Goal: Feedback & Contribution: Submit feedback/report problem

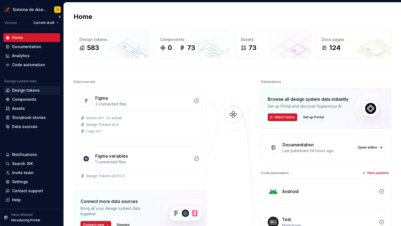
click at [25, 90] on div "Design tokens" at bounding box center [26, 89] width 28 height 5
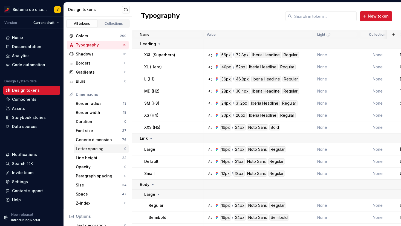
scroll to position [75, 0]
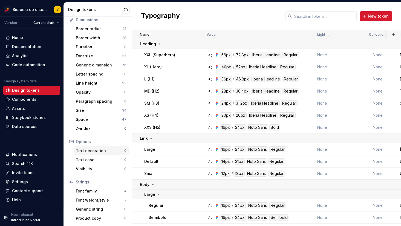
click at [100, 150] on div "Text decoration" at bounding box center [100, 150] width 49 height 5
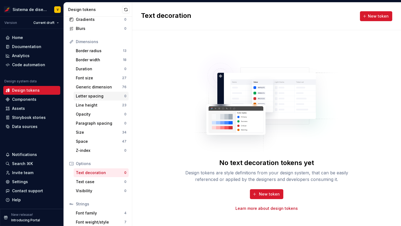
scroll to position [75, 0]
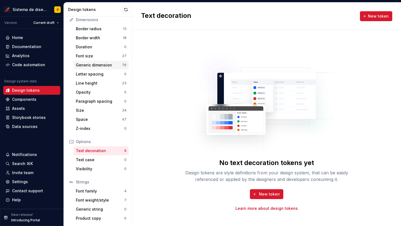
click at [97, 63] on div "Generic dimension" at bounding box center [99, 64] width 46 height 5
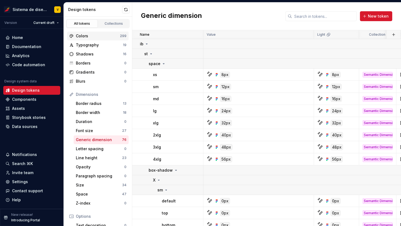
click at [98, 34] on div "Colors" at bounding box center [98, 35] width 44 height 5
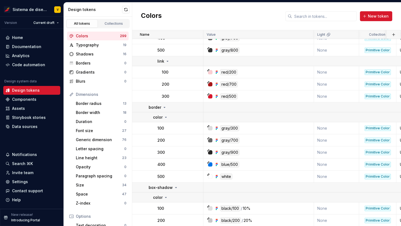
scroll to position [4454, 0]
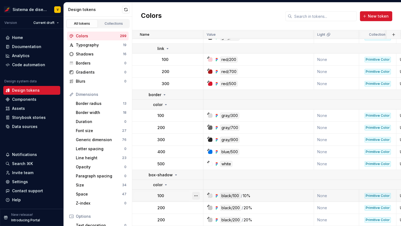
click at [198, 193] on button "button" at bounding box center [196, 196] width 8 height 8
click at [196, 193] on button "button" at bounding box center [196, 196] width 8 height 8
click at [197, 205] on button "button" at bounding box center [196, 208] width 8 height 8
click at [197, 219] on button "button" at bounding box center [196, 220] width 8 height 8
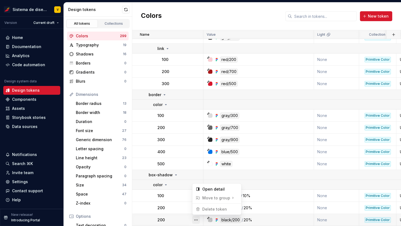
click at [197, 220] on button "button" at bounding box center [196, 220] width 8 height 8
click at [198, 219] on button "button" at bounding box center [196, 220] width 8 height 8
click at [177, 212] on html "Sistema de diseño Iberia V Version Current draft Home Documentation Analytics C…" at bounding box center [200, 113] width 401 height 226
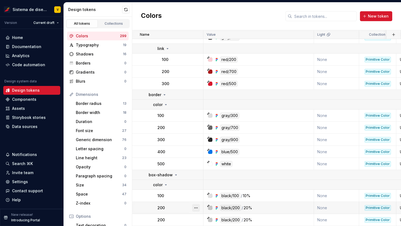
click at [196, 207] on button "button" at bounding box center [196, 208] width 8 height 8
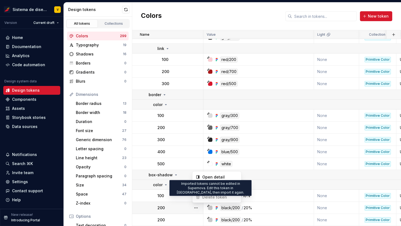
click at [177, 197] on html "Sistema de diseño Iberia V Version Current draft Home Documentation Analytics C…" at bounding box center [200, 113] width 401 height 226
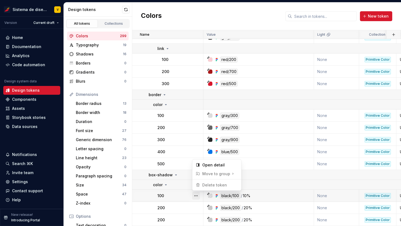
click at [196, 195] on button "button" at bounding box center [196, 196] width 8 height 8
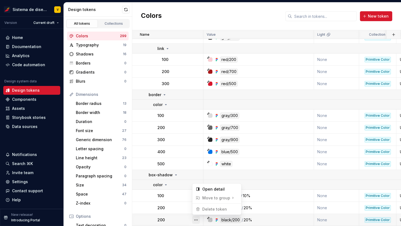
click at [196, 218] on button "button" at bounding box center [196, 220] width 8 height 8
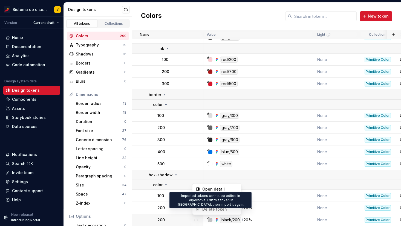
click at [214, 210] on span "Delete token" at bounding box center [212, 208] width 36 height 9
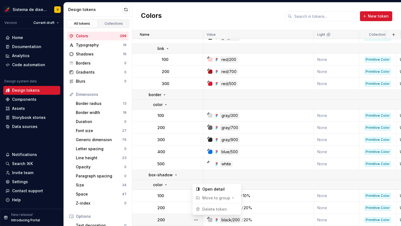
click at [176, 210] on html "Sistema de diseño Iberia V Version Current draft Home Documentation Analytics C…" at bounding box center [200, 113] width 401 height 226
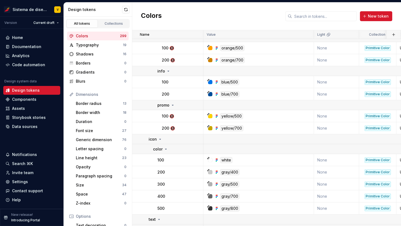
scroll to position [4454, 0]
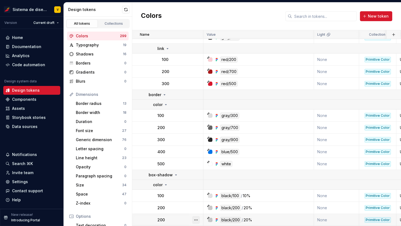
click at [193, 221] on button "button" at bounding box center [196, 220] width 8 height 8
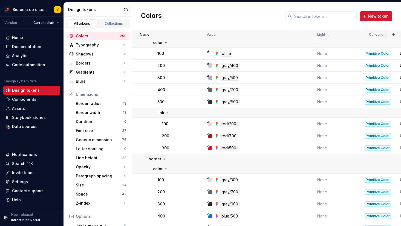
scroll to position [4454, 0]
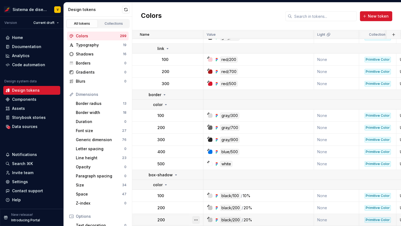
click at [196, 217] on button "button" at bounding box center [196, 220] width 8 height 8
click at [183, 203] on html "Sistema de diseño Iberia V Version Current draft Home Documentation Analytics C…" at bounding box center [200, 113] width 401 height 226
click at [199, 206] on button "button" at bounding box center [196, 208] width 8 height 8
click at [211, 177] on div "Open detail" at bounding box center [220, 176] width 36 height 5
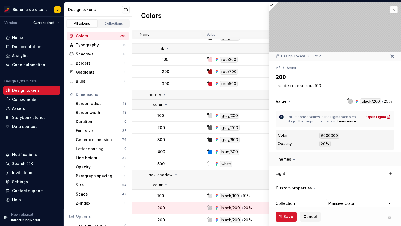
scroll to position [4372, 0]
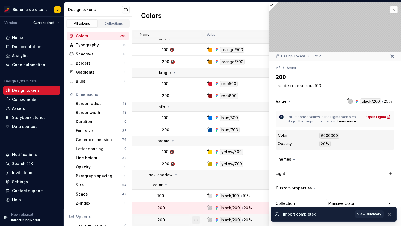
click at [196, 219] on button "button" at bounding box center [196, 220] width 8 height 8
click at [177, 211] on html "Sistema de diseño Iberia V Version Current draft Home Documentation Analytics C…" at bounding box center [200, 113] width 401 height 226
click at [195, 208] on button "button" at bounding box center [196, 208] width 8 height 8
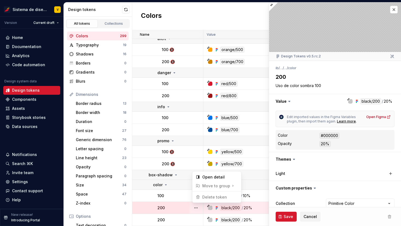
click at [182, 204] on html "Sistema de diseño Iberia V Version Current draft Home Documentation Analytics C…" at bounding box center [200, 113] width 401 height 226
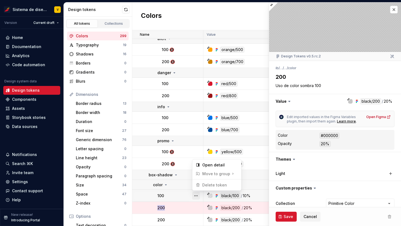
click at [195, 196] on button "button" at bounding box center [196, 196] width 8 height 8
click at [181, 204] on html "Sistema de diseño Iberia V Version Current draft Home Documentation Analytics C…" at bounding box center [200, 113] width 401 height 226
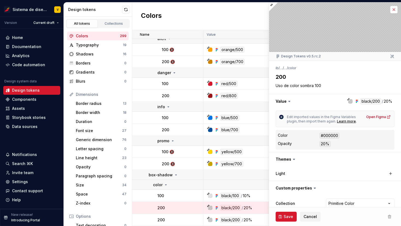
click at [393, 8] on button "button" at bounding box center [394, 10] width 8 height 8
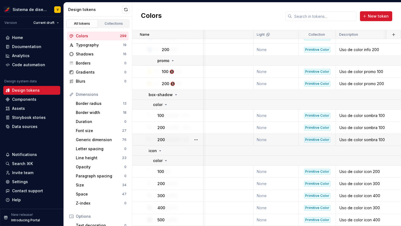
scroll to position [4450, 0]
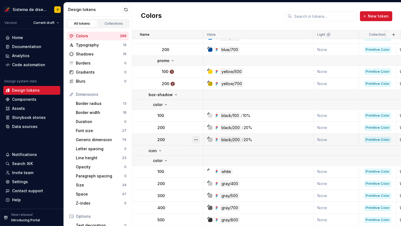
click at [197, 138] on button "button" at bounding box center [196, 140] width 8 height 8
click at [211, 152] on div "Open detail" at bounding box center [220, 149] width 36 height 5
type textarea "*"
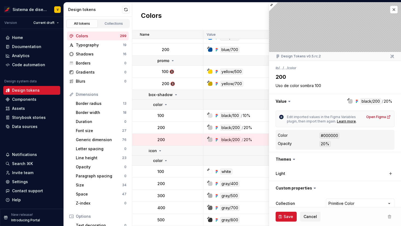
scroll to position [8, 0]
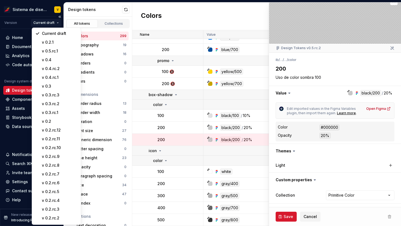
click at [38, 23] on html "Sistema de diseño Iberia V Version Current draft Home Documentation Analytics C…" at bounding box center [200, 113] width 401 height 226
click at [53, 52] on div "v 0.5.rc.1" at bounding box center [60, 50] width 36 height 5
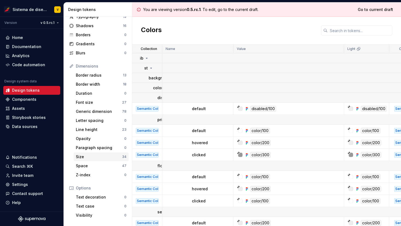
scroll to position [28, 0]
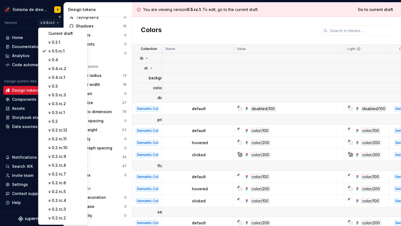
click at [51, 21] on html "Sistema de diseño Iberia V Version v 0.5.rc.1 Home Documentation Analytics Code…" at bounding box center [200, 113] width 401 height 226
click at [68, 33] on div "Current draft" at bounding box center [67, 33] width 36 height 5
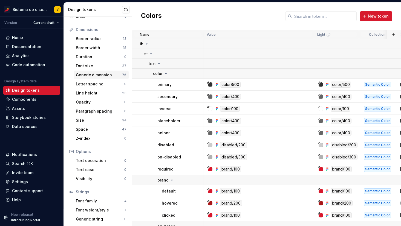
scroll to position [75, 0]
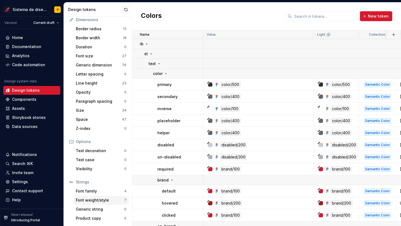
click at [97, 198] on div "Font weight/style" at bounding box center [100, 199] width 49 height 5
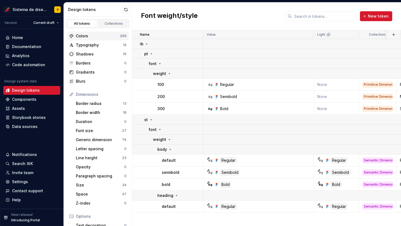
click at [99, 36] on div "Colors" at bounding box center [98, 35] width 44 height 5
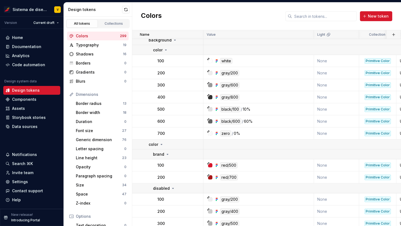
scroll to position [4454, 0]
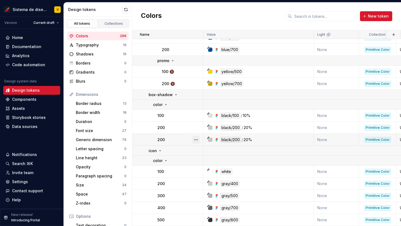
click at [195, 140] on button "button" at bounding box center [196, 140] width 8 height 8
click at [196, 127] on html "Sistema de diseño Iberia V Version Current draft Home Documentation Analytics C…" at bounding box center [200, 113] width 401 height 226
click at [197, 127] on button "button" at bounding box center [196, 128] width 8 height 8
click at [180, 128] on html "Sistema de diseño Iberia V Version Current draft Home Documentation Analytics C…" at bounding box center [200, 113] width 401 height 226
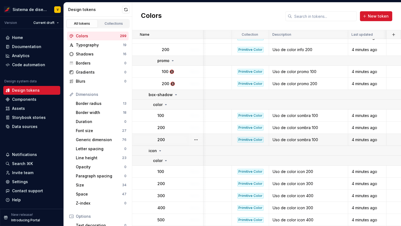
scroll to position [4454, 127]
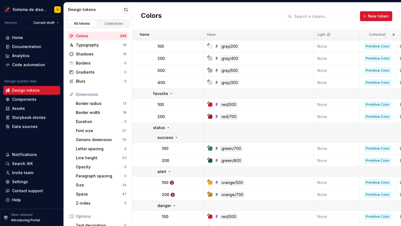
scroll to position [4454, 0]
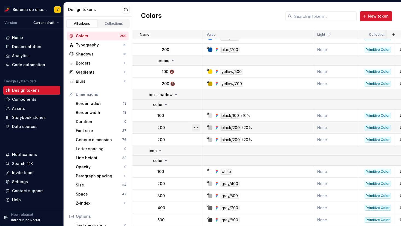
click at [195, 128] on button "button" at bounding box center [196, 128] width 8 height 8
click at [198, 138] on button "button" at bounding box center [196, 140] width 8 height 8
click at [198, 114] on button "button" at bounding box center [196, 116] width 8 height 8
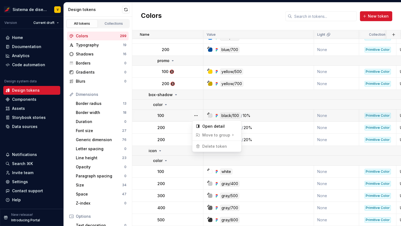
click at [198, 114] on button "button" at bounding box center [196, 116] width 8 height 8
click at [210, 146] on td at bounding box center [367, 151] width 326 height 10
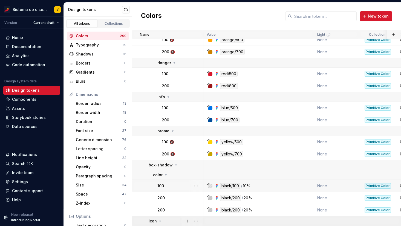
scroll to position [4384, 0]
click at [196, 142] on button "button" at bounding box center [196, 142] width 8 height 8
click at [106, 36] on div "Colors" at bounding box center [98, 35] width 44 height 5
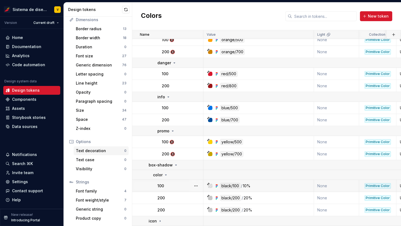
click at [93, 151] on div "Text decoration" at bounding box center [100, 150] width 49 height 5
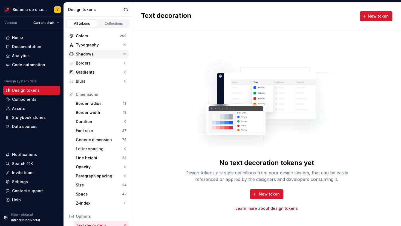
click at [86, 55] on div "Shadows" at bounding box center [99, 53] width 47 height 5
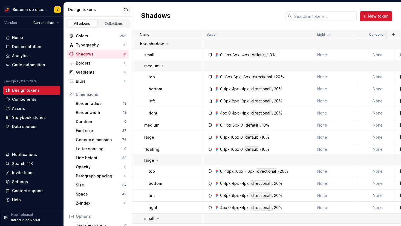
scroll to position [75, 0]
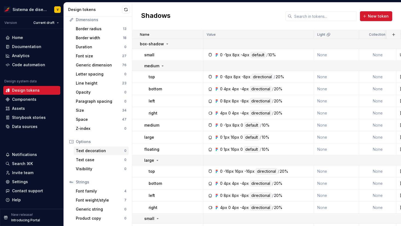
click at [88, 148] on div "Text decoration" at bounding box center [100, 150] width 49 height 5
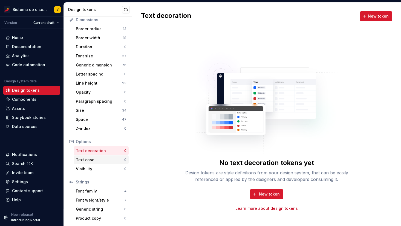
click at [88, 161] on div "Text case" at bounding box center [100, 159] width 49 height 5
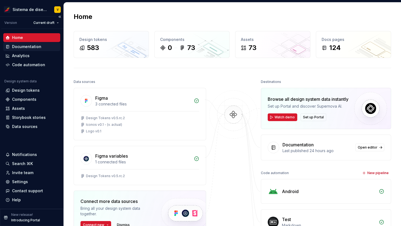
click at [22, 46] on div "Documentation" at bounding box center [26, 46] width 29 height 5
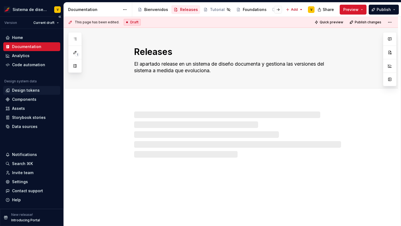
click at [22, 89] on div "Design tokens" at bounding box center [26, 89] width 28 height 5
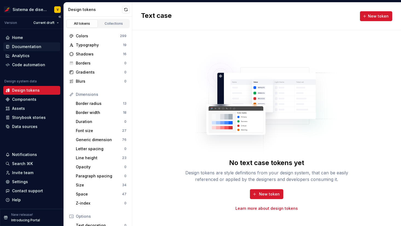
click at [28, 46] on div "Documentation" at bounding box center [26, 46] width 29 height 5
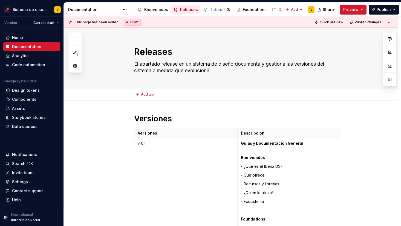
type textarea "*"
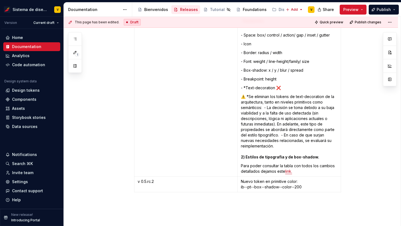
scroll to position [2613, 0]
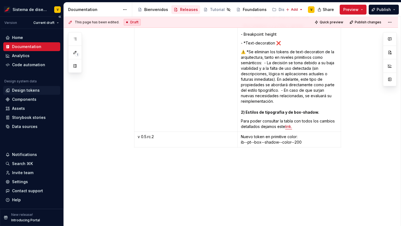
click at [29, 89] on div "Design tokens" at bounding box center [26, 89] width 28 height 5
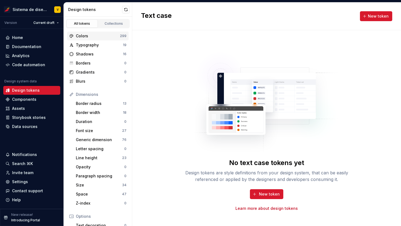
click at [88, 36] on div "Colors" at bounding box center [98, 35] width 44 height 5
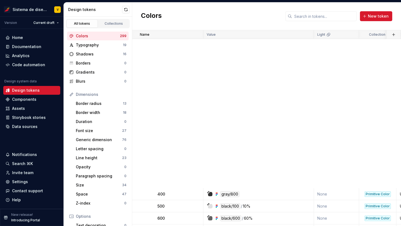
scroll to position [4454, 0]
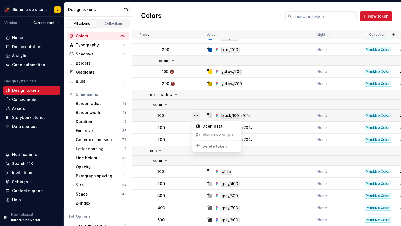
click at [196, 115] on button "button" at bounding box center [196, 116] width 8 height 8
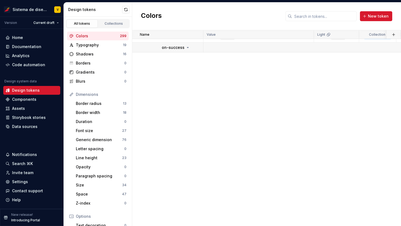
scroll to position [0, 0]
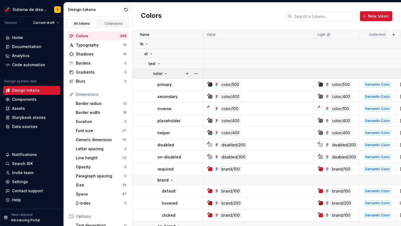
click at [166, 72] on icon at bounding box center [166, 73] width 4 height 4
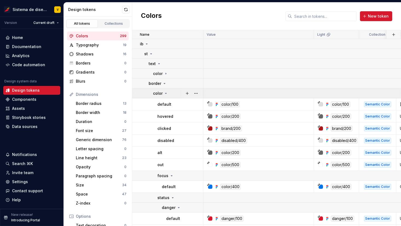
click at [165, 92] on icon at bounding box center [166, 93] width 4 height 4
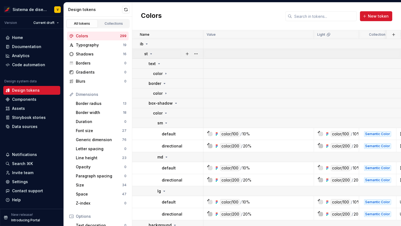
click at [152, 52] on icon at bounding box center [151, 54] width 4 height 4
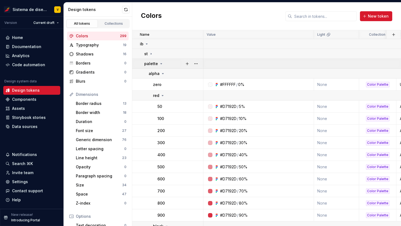
click at [160, 62] on icon at bounding box center [161, 63] width 4 height 4
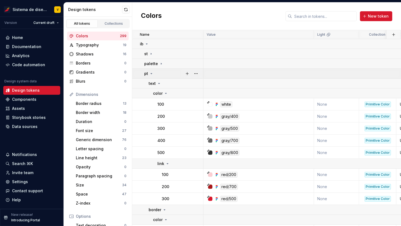
click at [150, 74] on icon at bounding box center [151, 73] width 4 height 4
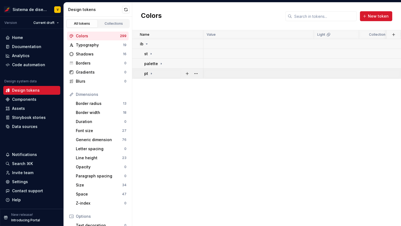
click at [150, 73] on icon at bounding box center [151, 73] width 4 height 4
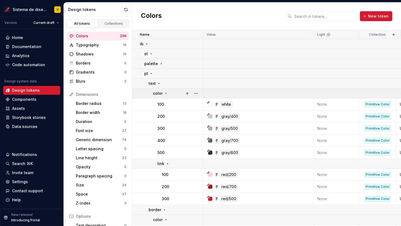
click at [165, 92] on icon at bounding box center [166, 93] width 4 height 4
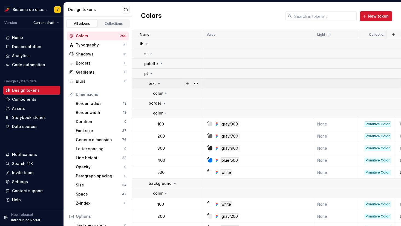
click at [159, 84] on icon at bounding box center [159, 83] width 4 height 4
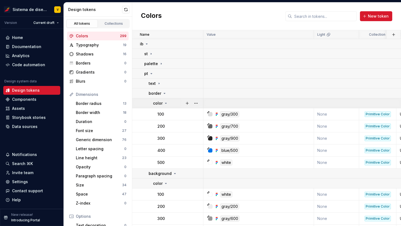
click at [166, 102] on icon at bounding box center [166, 103] width 4 height 4
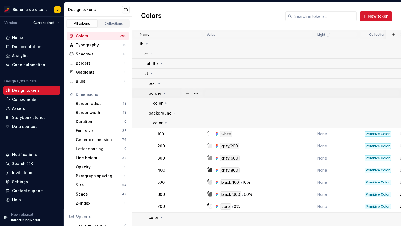
click at [164, 93] on icon at bounding box center [164, 93] width 1 height 1
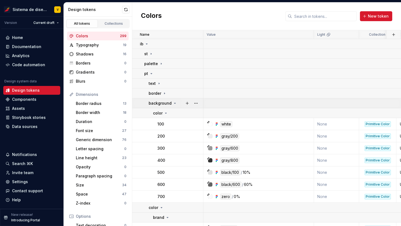
click at [174, 102] on icon at bounding box center [175, 103] width 4 height 4
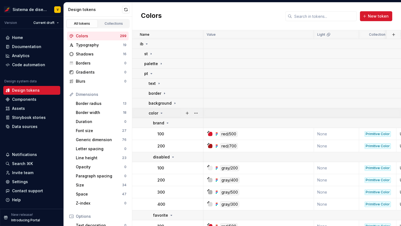
click at [162, 112] on icon at bounding box center [161, 113] width 4 height 4
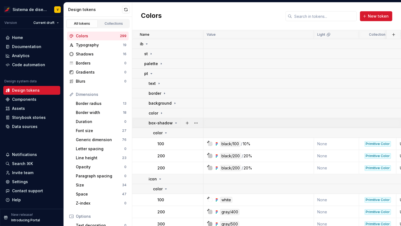
click at [175, 121] on icon at bounding box center [176, 123] width 4 height 4
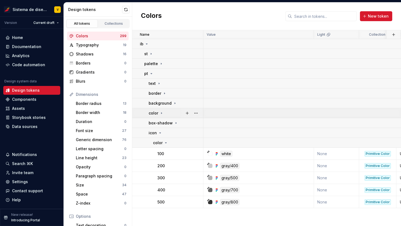
click at [145, 110] on td "color" at bounding box center [167, 113] width 71 height 10
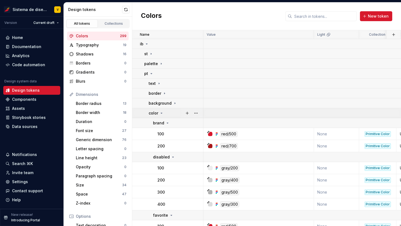
click at [160, 111] on icon at bounding box center [161, 113] width 4 height 4
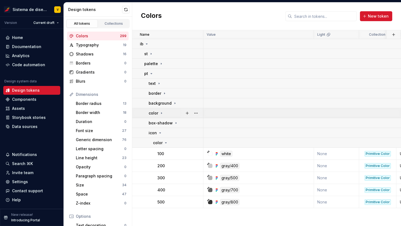
click at [160, 111] on icon at bounding box center [161, 113] width 4 height 4
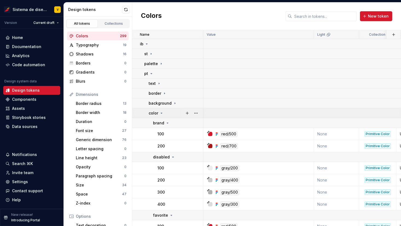
click at [160, 111] on icon at bounding box center [161, 113] width 4 height 4
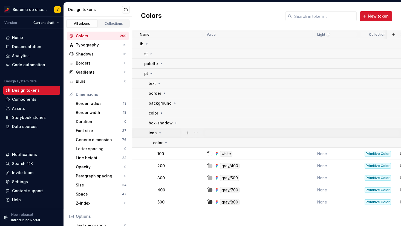
click at [160, 131] on icon at bounding box center [160, 132] width 4 height 4
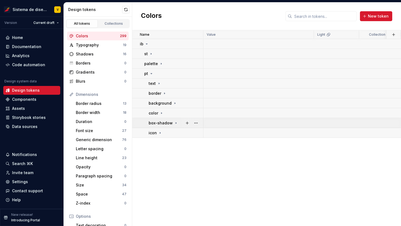
click at [174, 123] on icon at bounding box center [176, 123] width 4 height 4
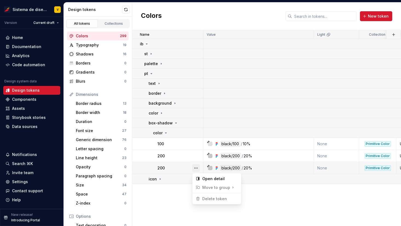
click at [197, 168] on button "button" at bounding box center [196, 168] width 8 height 8
click at [195, 155] on html "Sistema de diseño Iberia V Version Current draft Home Documentation Analytics C…" at bounding box center [200, 113] width 401 height 226
click at [195, 155] on button "button" at bounding box center [196, 156] width 8 height 8
click at [181, 155] on html "Sistema de diseño Iberia V Version Current draft Home Documentation Analytics C…" at bounding box center [200, 113] width 401 height 226
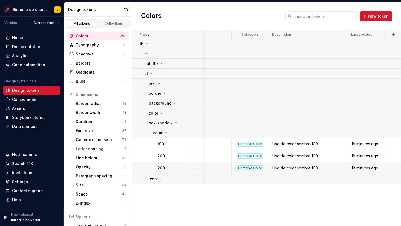
scroll to position [0, 127]
click at [194, 166] on button "button" at bounding box center [196, 168] width 8 height 8
click at [153, 198] on html "Sistema de diseño Iberia V Version Current draft Home Documentation Analytics C…" at bounding box center [200, 113] width 401 height 226
click at [152, 73] on icon at bounding box center [151, 73] width 4 height 4
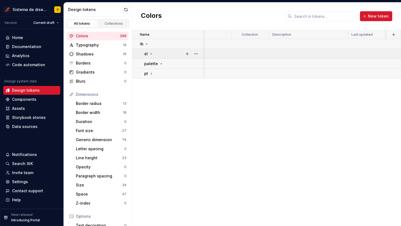
click at [150, 54] on icon at bounding box center [151, 54] width 4 height 4
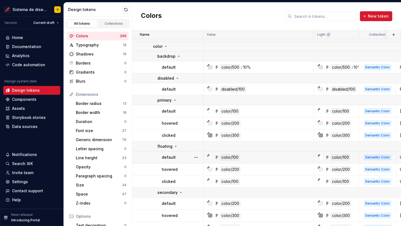
scroll to position [0, 0]
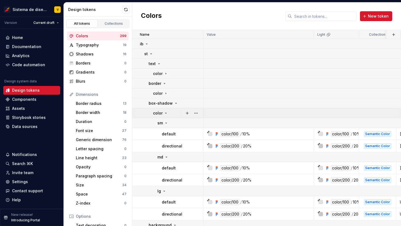
click at [167, 111] on icon at bounding box center [166, 113] width 4 height 4
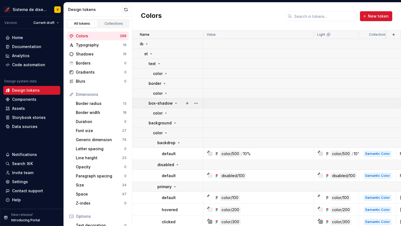
click at [175, 102] on icon at bounding box center [176, 103] width 4 height 4
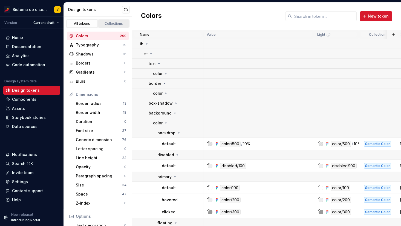
click at [114, 25] on div "Collections" at bounding box center [113, 23] width 27 height 4
click at [127, 10] on button "button" at bounding box center [126, 10] width 8 height 8
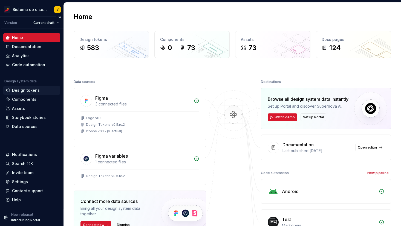
click at [30, 90] on div "Design tokens" at bounding box center [26, 89] width 28 height 5
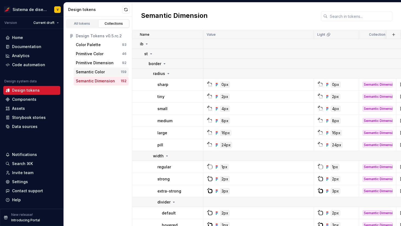
click at [99, 72] on div "Semantic Color" at bounding box center [90, 71] width 29 height 5
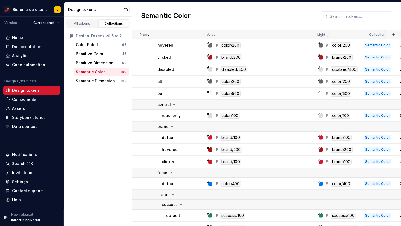
scroll to position [2411, 0]
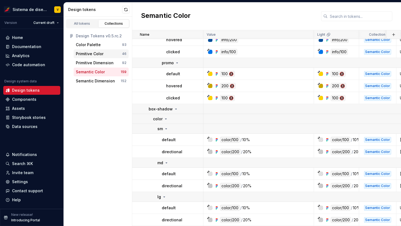
click at [101, 53] on div "Primitive Color" at bounding box center [90, 53] width 28 height 5
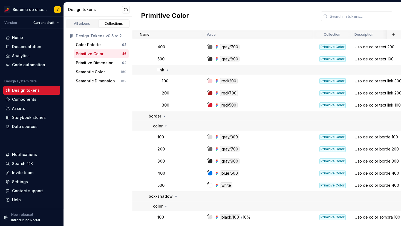
scroll to position [595, 0]
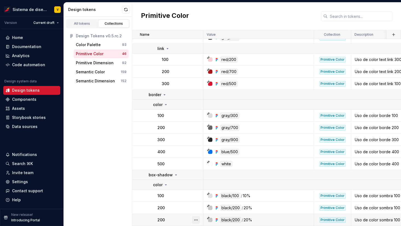
click at [197, 218] on button "button" at bounding box center [196, 220] width 8 height 8
click at [212, 210] on div "Open detail" at bounding box center [220, 208] width 36 height 5
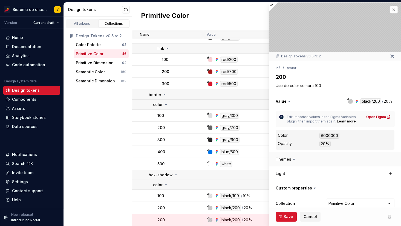
scroll to position [8, 0]
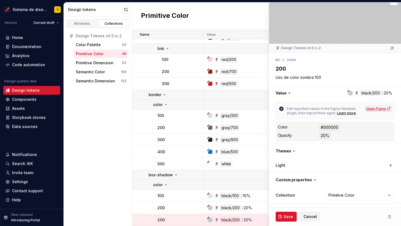
click at [371, 107] on div "Open Figma" at bounding box center [379, 108] width 25 height 4
click at [255, 204] on td "black/200 / 20%" at bounding box center [259, 207] width 111 height 12
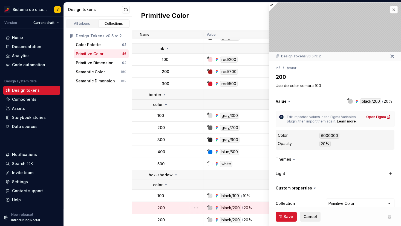
click at [303, 215] on button "Cancel" at bounding box center [310, 216] width 21 height 10
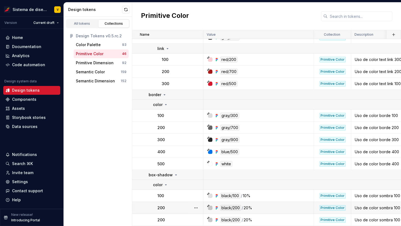
click at [267, 207] on div "black/200 / 20%" at bounding box center [260, 207] width 107 height 6
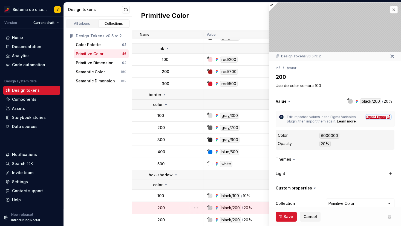
click at [374, 117] on div "Open Figma" at bounding box center [379, 117] width 25 height 4
click at [376, 117] on div "Open Figma" at bounding box center [379, 117] width 25 height 4
click at [178, 218] on div "200" at bounding box center [180, 219] width 45 height 5
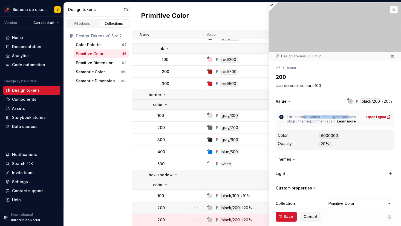
drag, startPoint x: 303, startPoint y: 118, endPoint x: 346, endPoint y: 115, distance: 43.1
click at [347, 116] on span "Edit imported values in the Figma Variables plugin, then import them again." at bounding box center [322, 119] width 70 height 8
click at [190, 207] on div at bounding box center [196, 207] width 14 height 12
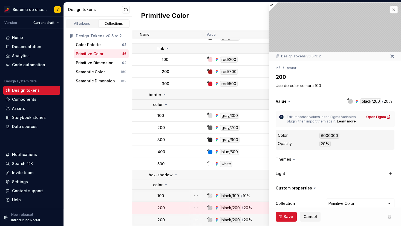
click at [177, 194] on div "100" at bounding box center [180, 195] width 45 height 5
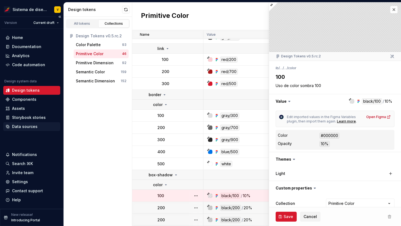
click at [21, 127] on div "Data sources" at bounding box center [24, 126] width 25 height 5
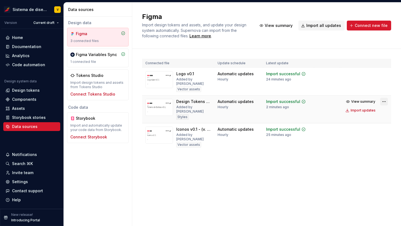
click at [383, 97] on html "Sistema de diseño Iberia V Version Current draft Home Documentation Analytics C…" at bounding box center [200, 113] width 401 height 226
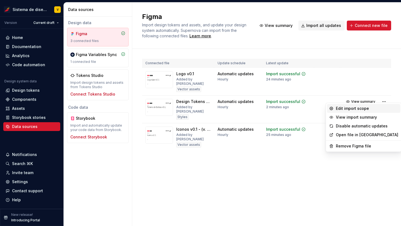
click at [343, 108] on div "Edit import scope" at bounding box center [367, 107] width 62 height 5
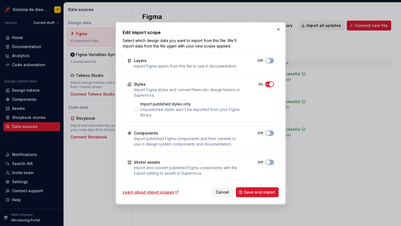
click at [138, 111] on div at bounding box center [136, 109] width 4 height 4
click at [136, 109] on icon at bounding box center [136, 109] width 0 height 0
click at [140, 191] on div "Learn about import scopes" at bounding box center [151, 191] width 56 height 5
click at [279, 29] on button "button" at bounding box center [279, 29] width 8 height 8
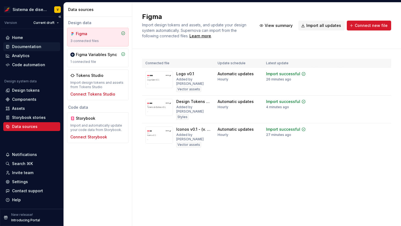
click at [16, 47] on div "Documentation" at bounding box center [26, 46] width 29 height 5
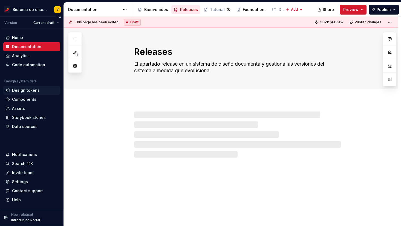
click at [22, 88] on div "Design tokens" at bounding box center [26, 89] width 28 height 5
type textarea "*"
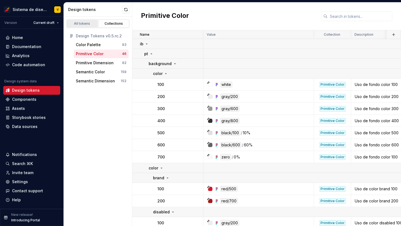
click at [82, 24] on div "All tokens" at bounding box center [82, 23] width 27 height 4
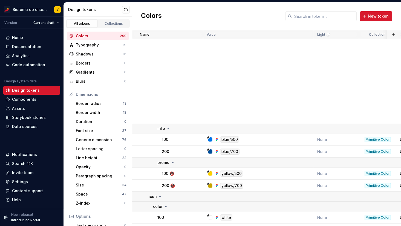
scroll to position [4454, 0]
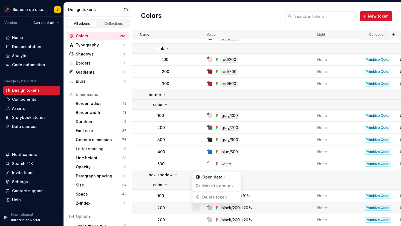
click at [196, 207] on button "button" at bounding box center [196, 208] width 8 height 8
click at [183, 207] on html "Sistema de diseño Iberia V Version Current draft Home Documentation Analytics C…" at bounding box center [200, 113] width 401 height 226
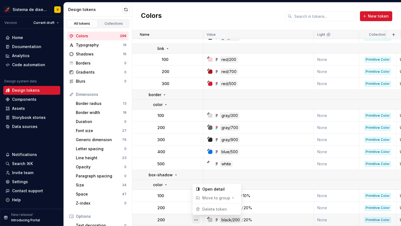
click at [196, 218] on button "button" at bounding box center [196, 220] width 8 height 8
click at [173, 204] on html "Sistema de diseño Iberia V Version Current draft Home Documentation Analytics C…" at bounding box center [200, 113] width 401 height 226
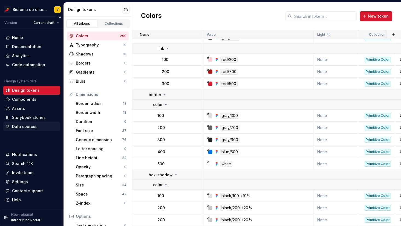
click at [26, 127] on div "Data sources" at bounding box center [24, 126] width 25 height 5
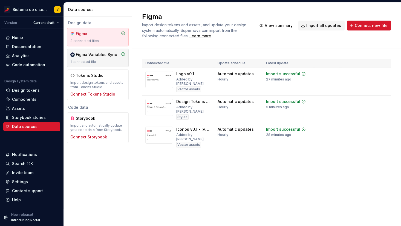
click at [107, 62] on div "1 connected file" at bounding box center [97, 61] width 55 height 4
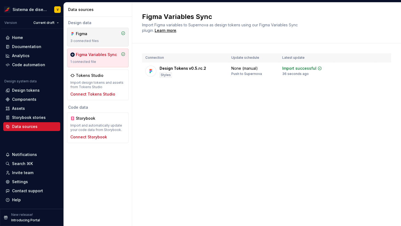
click at [110, 39] on div "3 connected files" at bounding box center [97, 41] width 55 height 4
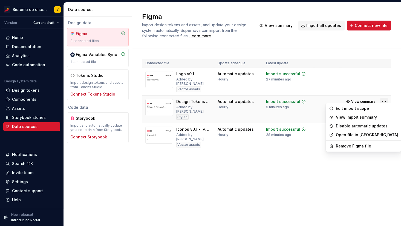
click at [384, 96] on html "Sistema de diseño Iberia V Version Current draft Home Documentation Analytics C…" at bounding box center [200, 113] width 401 height 226
click at [355, 148] on div "Remove Figma file" at bounding box center [367, 145] width 62 height 5
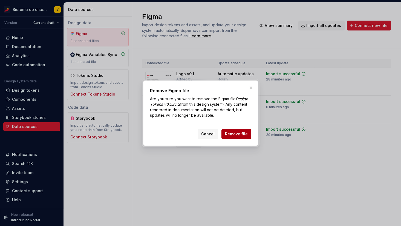
click at [234, 131] on button "Remove file" at bounding box center [237, 134] width 30 height 10
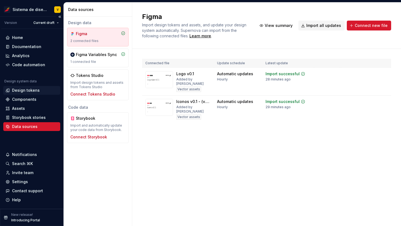
click at [20, 89] on div "Design tokens" at bounding box center [26, 89] width 28 height 5
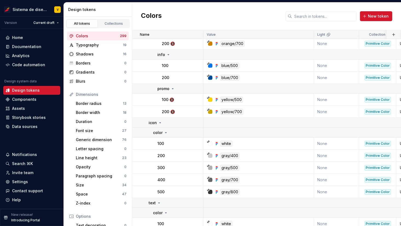
scroll to position [4454, 0]
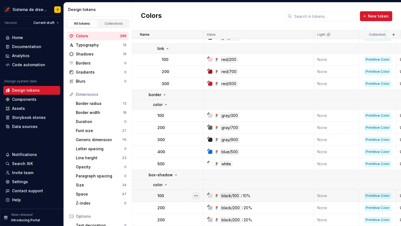
click at [196, 194] on button "button" at bounding box center [196, 196] width 8 height 8
click at [197, 208] on html "Sistema de diseño Iberia V Version Current draft Home Documentation Analytics C…" at bounding box center [200, 113] width 401 height 226
click at [197, 207] on button "button" at bounding box center [196, 208] width 8 height 8
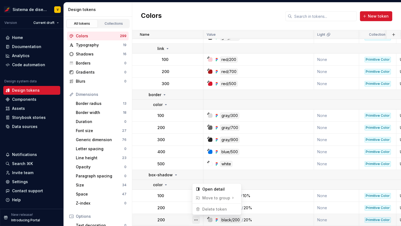
click at [196, 220] on button "button" at bounding box center [196, 220] width 8 height 8
click at [181, 197] on html "Sistema de diseño Iberia V Version Current draft Home Documentation Analytics C…" at bounding box center [200, 113] width 401 height 226
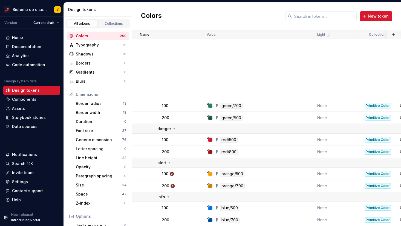
scroll to position [4454, 0]
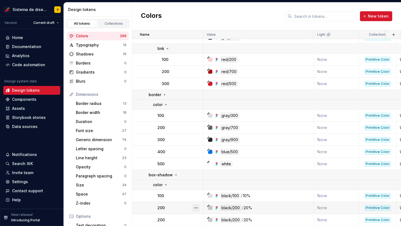
click at [197, 206] on button "button" at bounding box center [196, 208] width 8 height 8
click at [196, 222] on html "Sistema de diseño Iberia V Version Current draft Home Documentation Analytics C…" at bounding box center [200, 113] width 401 height 226
click at [196, 219] on button "button" at bounding box center [196, 220] width 8 height 8
click at [175, 202] on html "Sistema de diseño Iberia V Version Current draft Home Documentation Analytics C…" at bounding box center [200, 113] width 401 height 226
click at [198, 205] on button "button" at bounding box center [196, 208] width 8 height 8
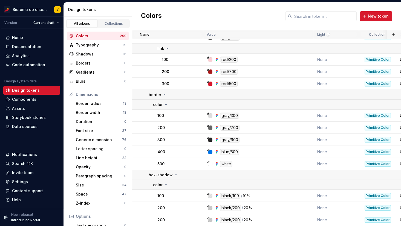
click at [175, 211] on html "Sistema de diseño Iberia V Version Current draft Home Documentation Analytics C…" at bounding box center [200, 113] width 401 height 226
click at [95, 43] on div "Typography" at bounding box center [99, 44] width 47 height 5
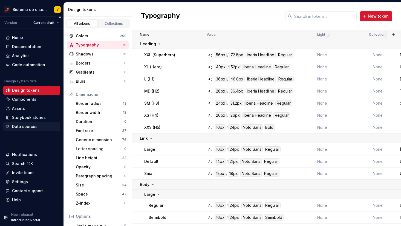
click at [26, 127] on div "Data sources" at bounding box center [24, 126] width 25 height 5
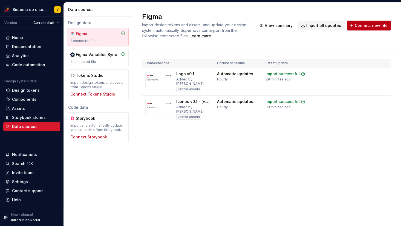
click at [360, 26] on span "Connect new file" at bounding box center [371, 25] width 33 height 5
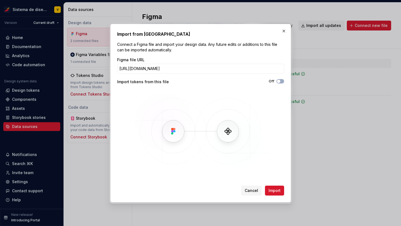
scroll to position [0, 86]
type input "[URL][DOMAIN_NAME]"
click at [272, 188] on span "Import" at bounding box center [275, 189] width 12 height 5
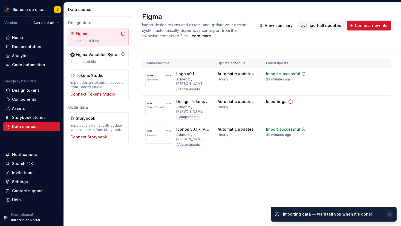
click at [390, 214] on button "button" at bounding box center [389, 214] width 7 height 8
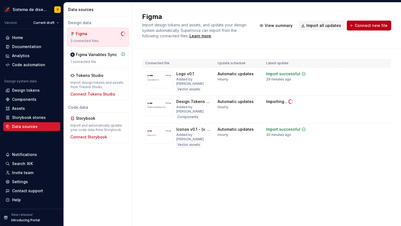
click at [368, 26] on span "Connect new file" at bounding box center [371, 25] width 33 height 5
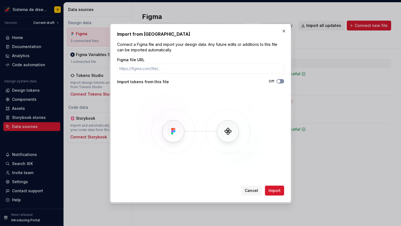
click at [282, 81] on button "Off" at bounding box center [281, 81] width 8 height 4
click at [278, 82] on icon "button" at bounding box center [279, 80] width 4 height 3
click at [216, 70] on input "Figma file URL" at bounding box center [200, 69] width 167 height 10
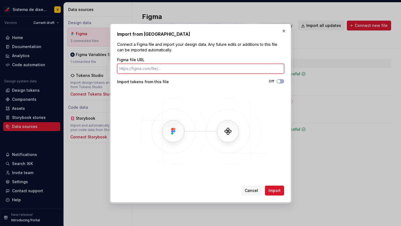
paste input "[URL][DOMAIN_NAME]"
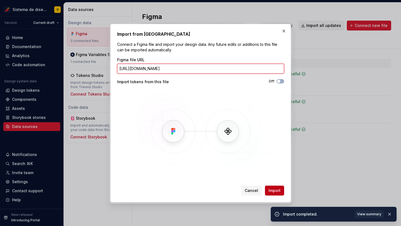
type input "[URL][DOMAIN_NAME]"
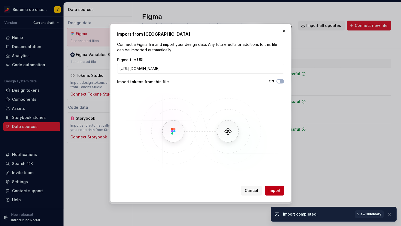
click at [273, 190] on span "Import" at bounding box center [275, 189] width 12 height 5
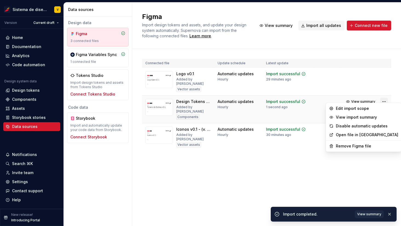
click at [384, 97] on html "Sistema de diseño Iberia V Version Current draft Home Documentation Analytics C…" at bounding box center [200, 113] width 401 height 226
click at [354, 108] on div "Edit import scope" at bounding box center [367, 107] width 62 height 5
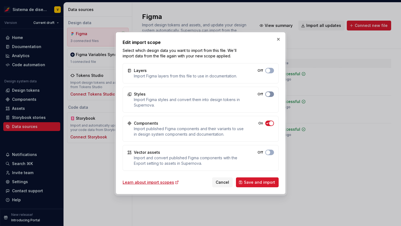
click at [270, 95] on button "Off" at bounding box center [270, 93] width 9 height 5
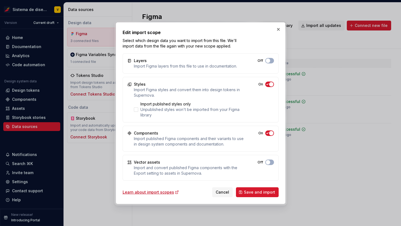
click at [267, 133] on icon "button" at bounding box center [268, 132] width 4 height 3
click at [137, 110] on div at bounding box center [136, 109] width 4 height 4
click at [136, 109] on icon at bounding box center [136, 109] width 0 height 0
click at [249, 190] on span "Save and import" at bounding box center [259, 191] width 31 height 5
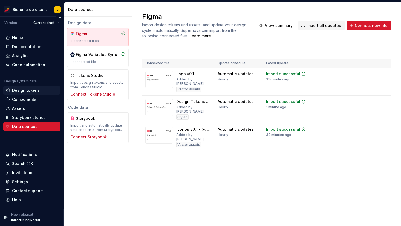
click at [22, 90] on div "Design tokens" at bounding box center [26, 89] width 28 height 5
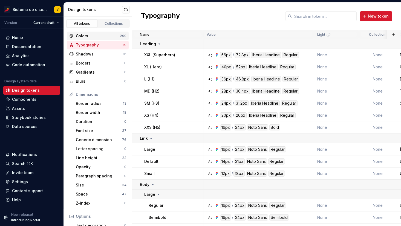
click at [100, 33] on div "Colors" at bounding box center [98, 35] width 44 height 5
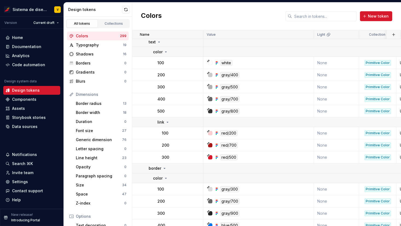
scroll to position [4454, 0]
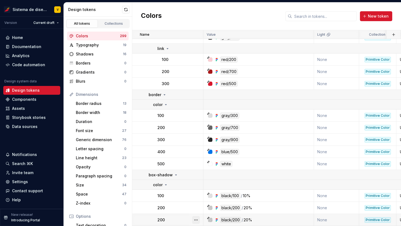
click at [197, 218] on button "button" at bounding box center [196, 220] width 8 height 8
click at [180, 207] on html "Sistema de diseño Iberia V Version Current draft Home Documentation Analytics C…" at bounding box center [200, 113] width 401 height 226
click at [197, 207] on button "button" at bounding box center [196, 208] width 8 height 8
click at [182, 206] on html "Sistema de diseño Iberia V Version Current draft Home Documentation Analytics C…" at bounding box center [200, 113] width 401 height 226
click at [195, 196] on button "button" at bounding box center [196, 196] width 8 height 8
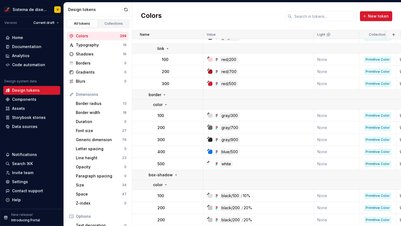
click at [177, 196] on html "Sistema de diseño Iberia V Version Current draft Home Documentation Analytics C…" at bounding box center [200, 113] width 401 height 226
drag, startPoint x: 202, startPoint y: 34, endPoint x: 193, endPoint y: 33, distance: 9.1
click at [193, 33] on div "Name" at bounding box center [167, 34] width 71 height 9
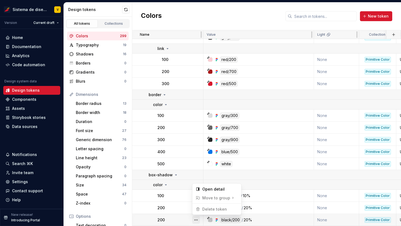
click at [195, 219] on button "button" at bounding box center [196, 220] width 8 height 8
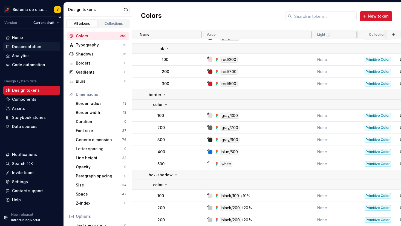
click at [29, 45] on div "Documentation" at bounding box center [26, 46] width 29 height 5
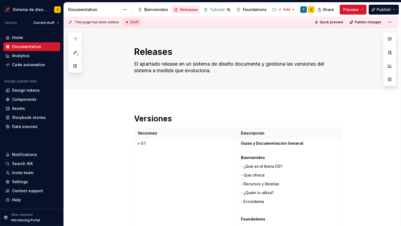
type textarea "*"
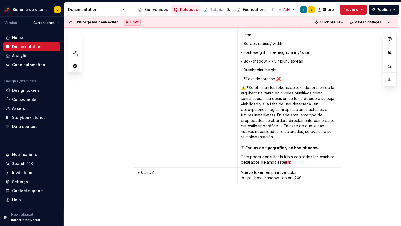
scroll to position [2613, 0]
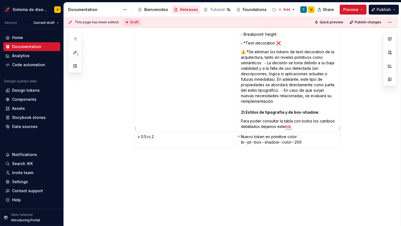
click at [309, 134] on p "Nuevo token en primitive color: ib--pt--box--shadow--color--200" at bounding box center [289, 139] width 97 height 11
click at [304, 134] on p "Nuevo token en primitive color: ib--pt--box--shadow--color--200 (Bug Supernova:…" at bounding box center [289, 142] width 97 height 16
click at [336, 148] on p "(🪳Bug Supernova: lo toma a este valor duplicado)" at bounding box center [289, 150] width 97 height 5
click at [295, 148] on p "(🪳Bug Supernova: lo toma a este valor duplicado)" at bounding box center [289, 150] width 97 height 5
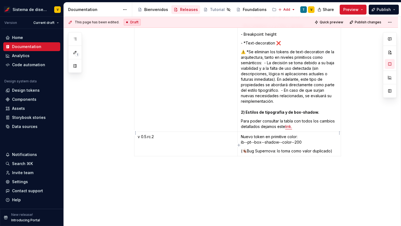
click at [333, 148] on p "(🪳Bug Supernova: lo toma como valor duplicado)" at bounding box center [289, 150] width 97 height 5
click at [146, 132] on td "v 0.5.rc.2" at bounding box center [185, 147] width 103 height 30
click at [146, 134] on p "v 0.5.rc.2" at bounding box center [186, 136] width 96 height 5
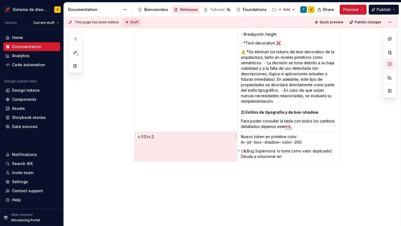
click at [146, 134] on p "v 0.5.rc.2" at bounding box center [186, 136] width 96 height 5
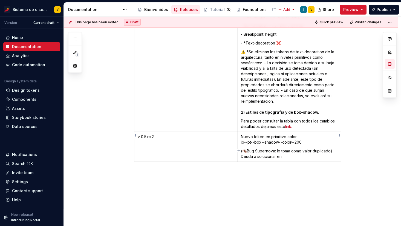
click at [292, 148] on p "(🪳Bug Supernova: lo toma como valor duplicado) Deuda a solucionar en" at bounding box center [289, 153] width 97 height 11
click at [243, 162] on p "v 0.5.rc.2" at bounding box center [289, 164] width 97 height 5
click at [303, 148] on p "(🪳Bug Supernova: lo toma como valor duplicado) Deuda a solucionar en v 0.5.rc.2" at bounding box center [289, 153] width 97 height 11
drag, startPoint x: 243, startPoint y: 144, endPoint x: 305, endPoint y: 144, distance: 61.9
click at [305, 148] on p "(🪳Bug Supernova: lo toma como valor duplicado) Deuda a solucionar en v 0.5.rc.3" at bounding box center [289, 153] width 97 height 11
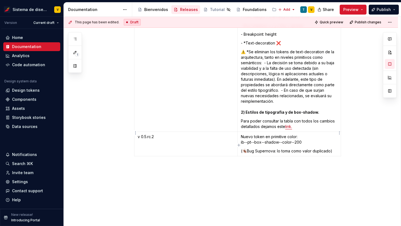
click at [331, 148] on p "(🪳Bug Supernova: lo toma como valor duplicado)" at bounding box center [289, 150] width 97 height 5
click at [376, 9] on button "Publish" at bounding box center [384, 10] width 30 height 10
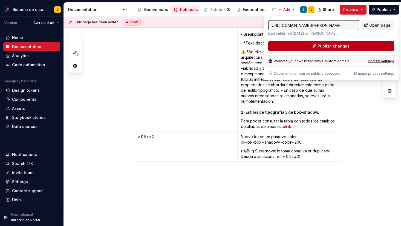
click at [321, 45] on span "Publish changes" at bounding box center [334, 45] width 32 height 5
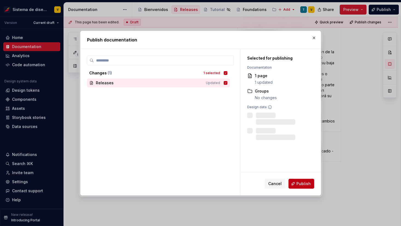
click at [303, 183] on span "Publish" at bounding box center [304, 183] width 14 height 5
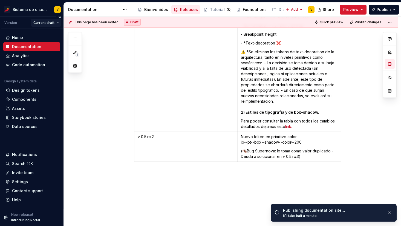
click at [53, 22] on html "Sistema de diseño Iberia V Version Current draft Home Documentation Analytics C…" at bounding box center [200, 113] width 401 height 226
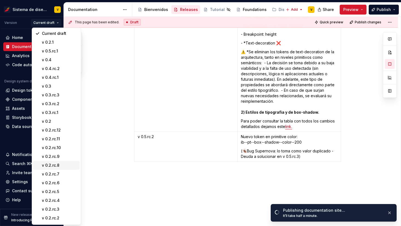
scroll to position [36, 0]
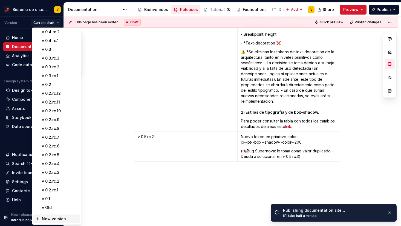
click at [50, 218] on div "New version" at bounding box center [60, 218] width 36 height 5
type textarea "*"
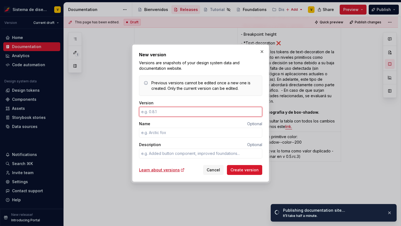
click at [148, 113] on input "Version" at bounding box center [200, 112] width 123 height 10
type input "0.2.rc.10"
click at [146, 112] on input "0.2.rc.10" at bounding box center [200, 112] width 123 height 10
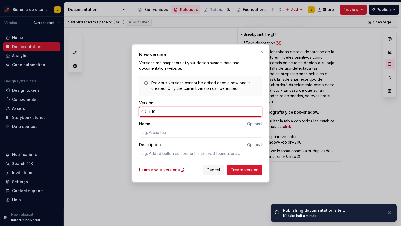
type textarea "*"
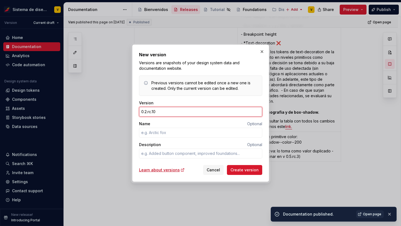
type input "0..rc.10"
type textarea "*"
type input "0.5.rc.10"
click at [166, 112] on input "0.5.rc.10" at bounding box center [200, 112] width 123 height 10
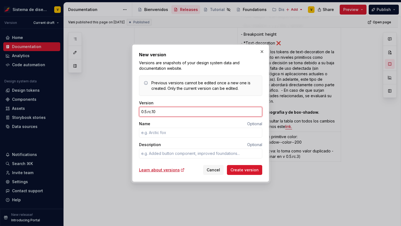
type textarea "*"
type input "0.5.rc.2"
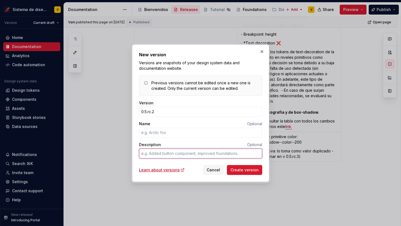
click at [147, 152] on textarea "Description" at bounding box center [200, 153] width 123 height 10
type textarea "*"
type textarea "D"
type textarea "*"
type textarea "DS"
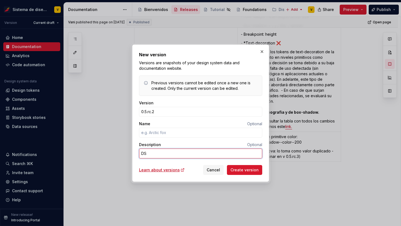
type textarea "*"
type textarea "DSR"
type textarea "*"
type textarea "DSR"
type textarea "*"
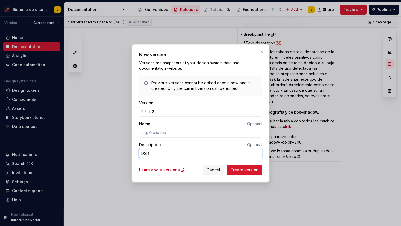
type textarea "DSR -"
type textarea "*"
type textarea "DSR -"
type textarea "*"
type textarea "DSR - 6"
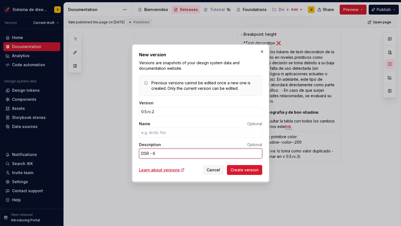
type textarea "*"
type textarea "DSR - 64"
type textarea "*"
type textarea "DSR - 644"
type textarea "*"
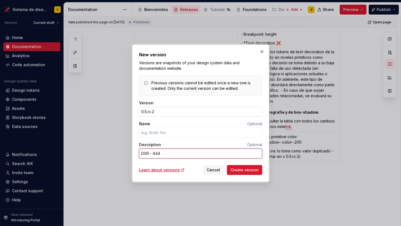
type textarea "DSR - 644"
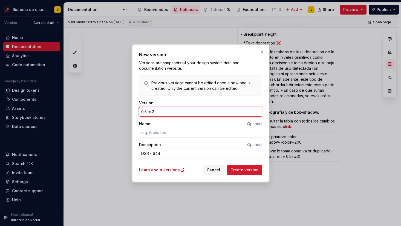
click at [176, 112] on input "0.5.rc.2" at bounding box center [200, 112] width 123 height 10
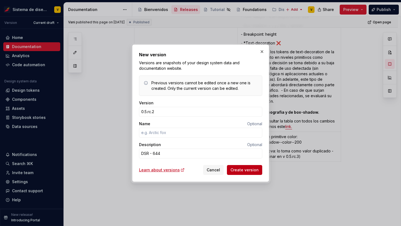
click at [243, 170] on span "Create version" at bounding box center [245, 169] width 28 height 5
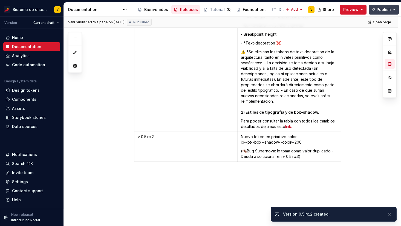
click at [380, 9] on span "Publish" at bounding box center [384, 9] width 14 height 5
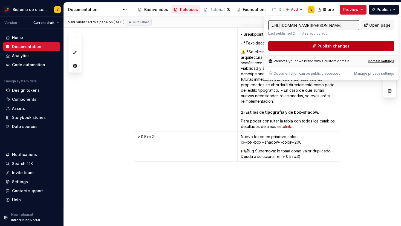
click at [328, 46] on span "Publish changes" at bounding box center [334, 45] width 32 height 5
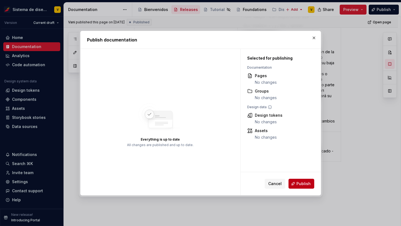
click at [306, 179] on button "Publish" at bounding box center [302, 183] width 26 height 10
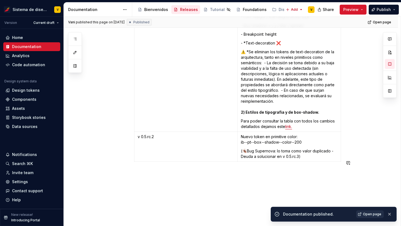
click at [367, 214] on span "Open page" at bounding box center [372, 214] width 18 height 4
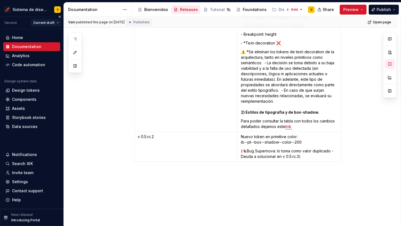
click at [53, 22] on html "Sistema de diseño Iberia V Version Current draft Home Documentation Analytics C…" at bounding box center [200, 113] width 401 height 226
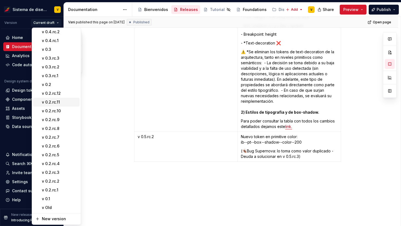
scroll to position [0, 0]
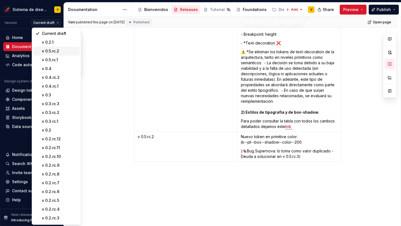
click at [56, 50] on div "v 0.5.rc.2" at bounding box center [60, 50] width 36 height 5
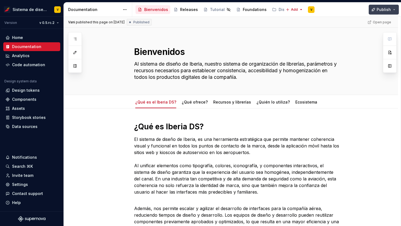
click at [386, 9] on span "Publish" at bounding box center [384, 9] width 14 height 5
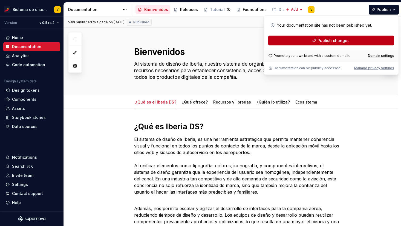
click at [321, 41] on span "Publish changes" at bounding box center [334, 40] width 32 height 5
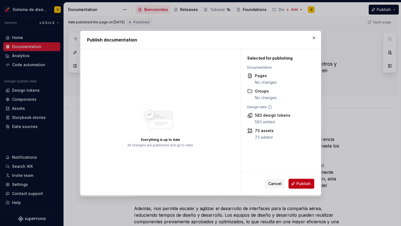
click at [299, 181] on span "Publish" at bounding box center [304, 183] width 14 height 5
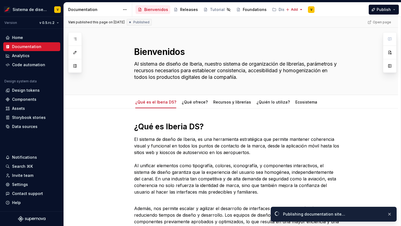
click at [383, 21] on div "Open page" at bounding box center [380, 22] width 28 height 8
click at [381, 21] on div "Open page" at bounding box center [380, 22] width 28 height 8
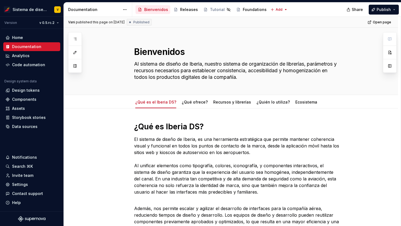
type textarea "*"
